Goal: Task Accomplishment & Management: Manage account settings

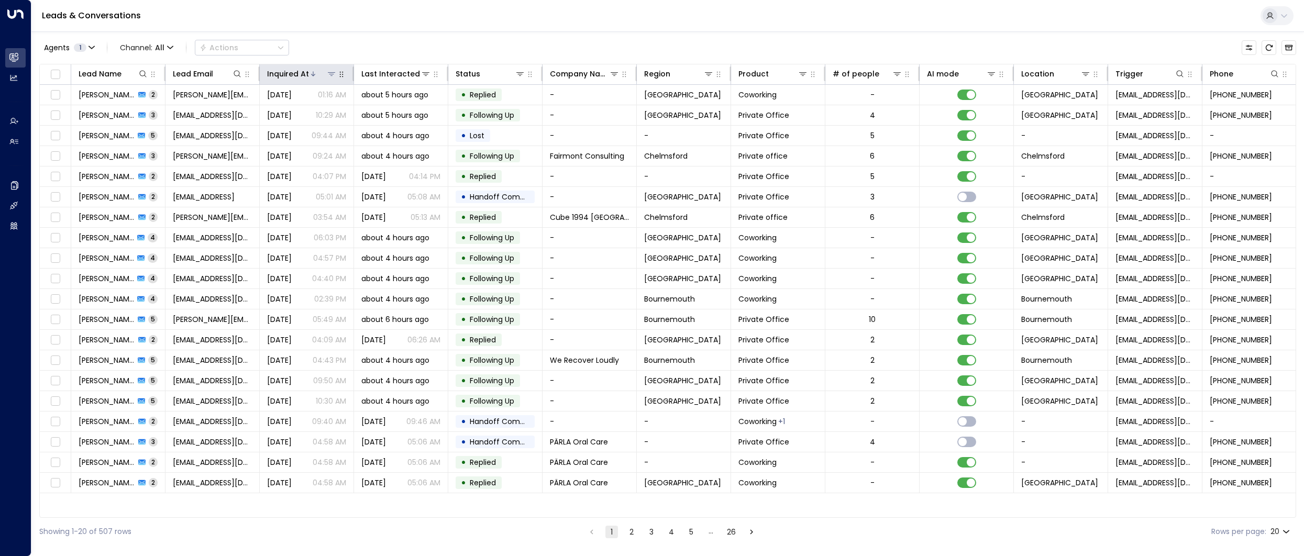
click at [284, 75] on div "Inquired At" at bounding box center [288, 74] width 42 height 13
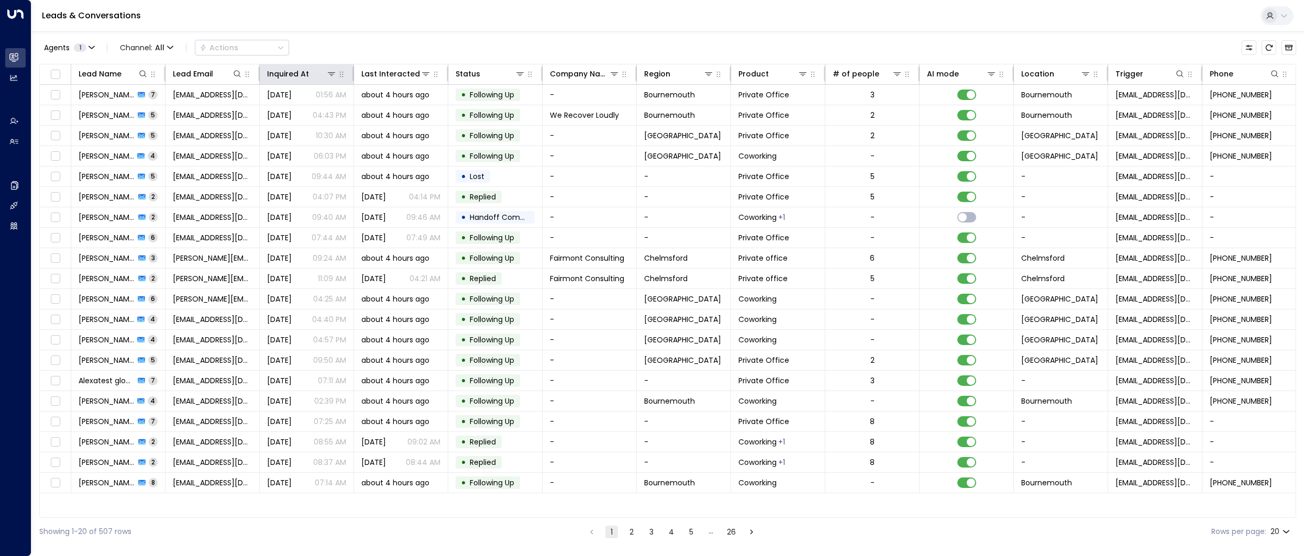
click at [281, 80] on th "Inquired At" at bounding box center [307, 74] width 94 height 20
click at [280, 76] on div "Inquired At" at bounding box center [288, 74] width 42 height 13
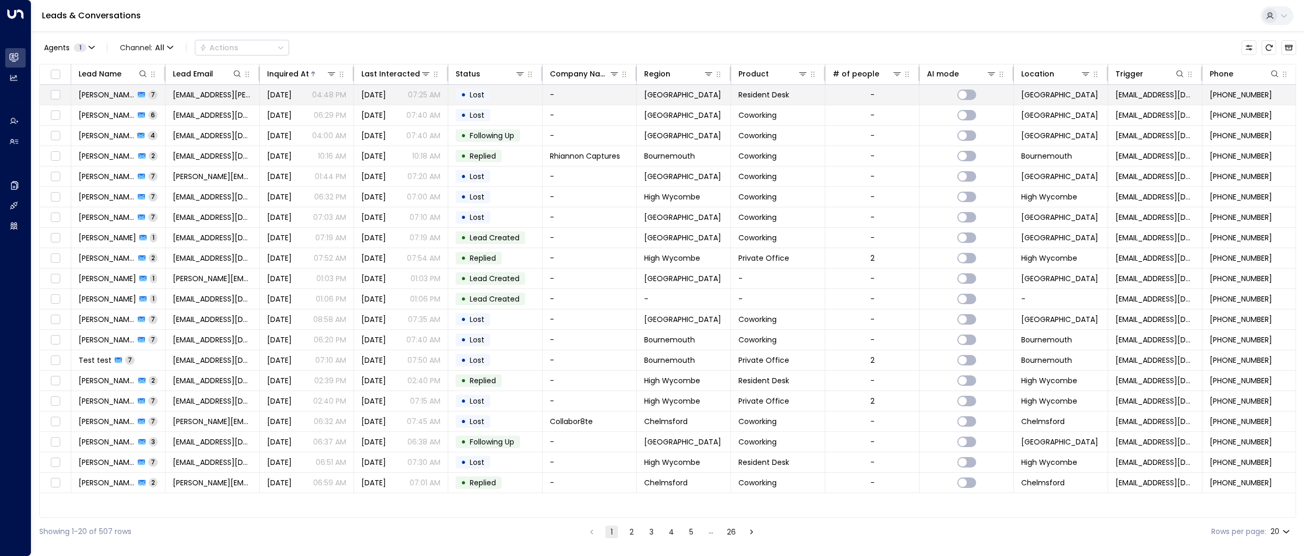
click at [279, 85] on td "[DATE] 04:48 PM" at bounding box center [307, 95] width 94 height 20
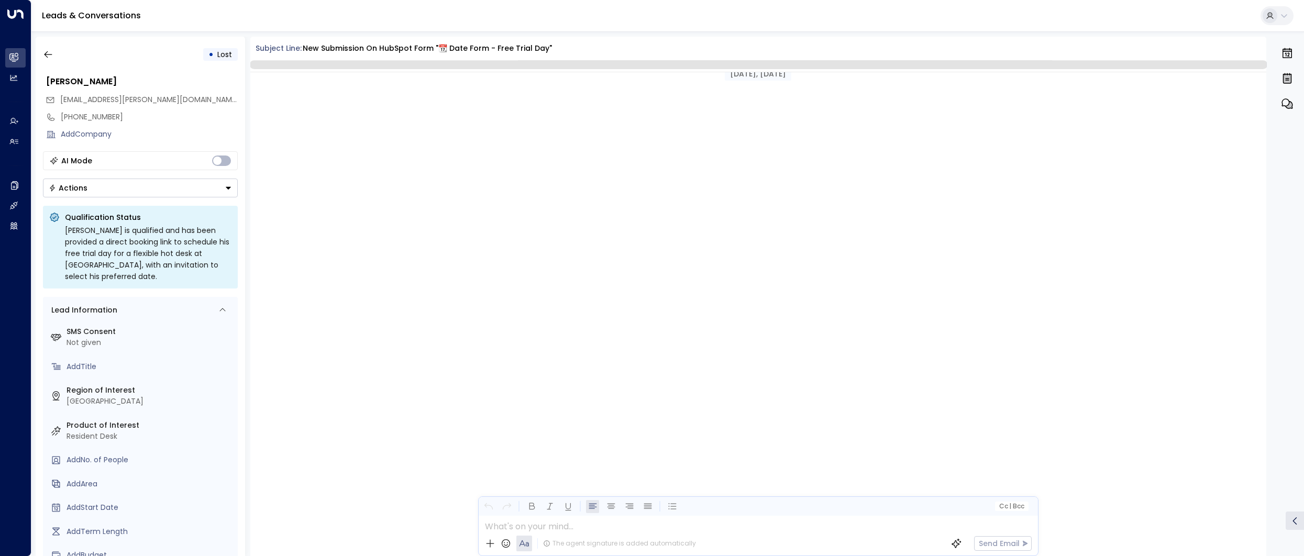
scroll to position [2691, 0]
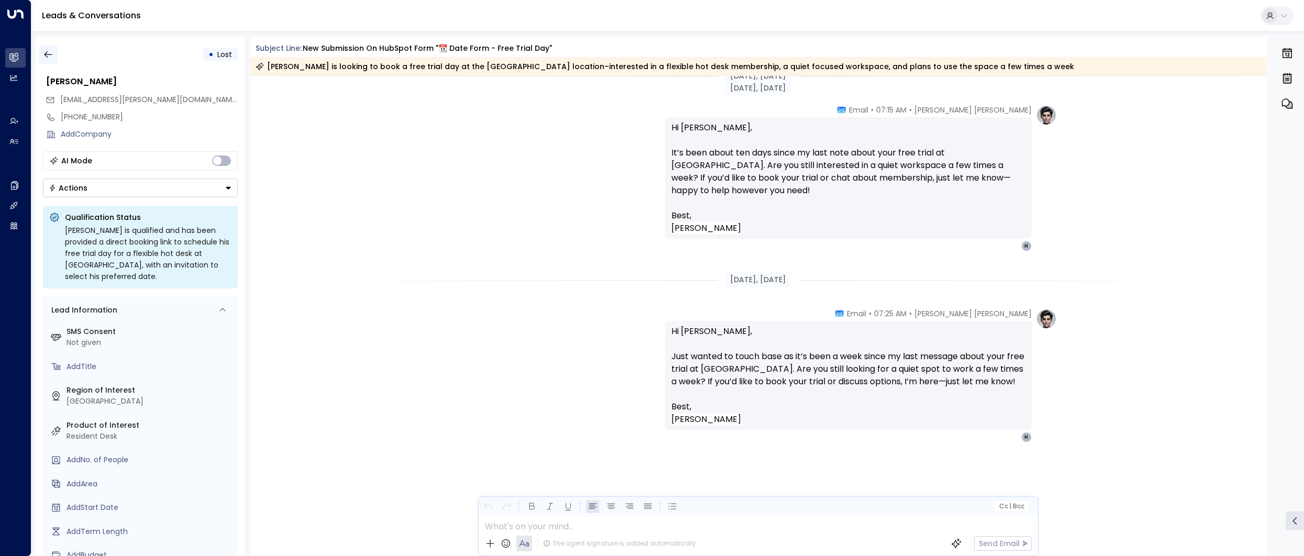
click at [43, 55] on icon "button" at bounding box center [48, 54] width 10 height 10
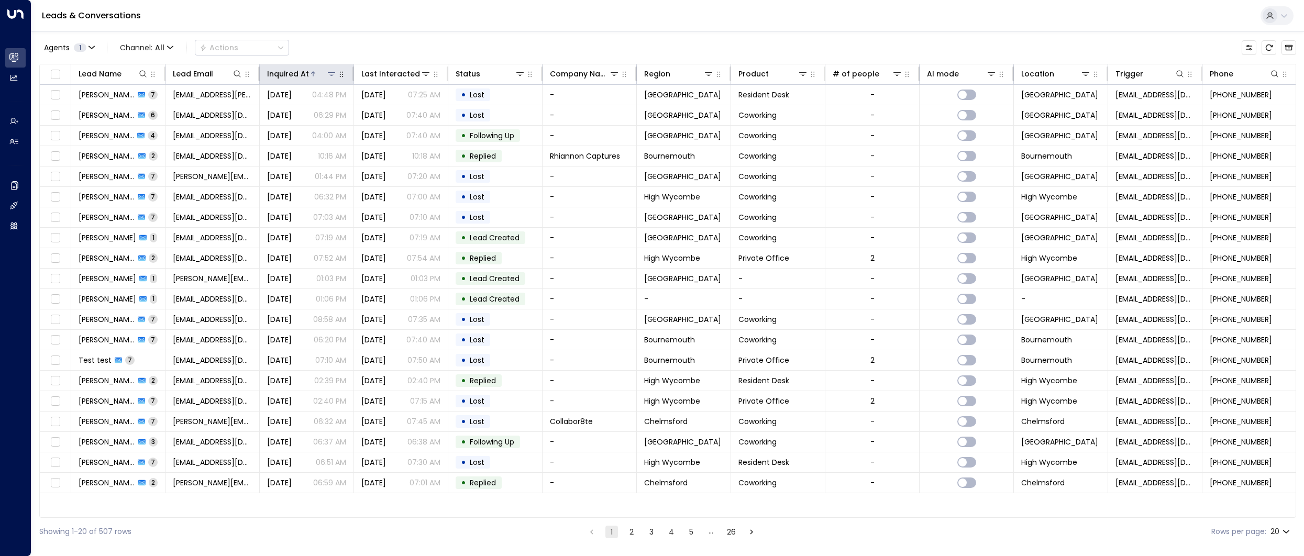
click at [293, 73] on div "Inquired At" at bounding box center [288, 74] width 42 height 13
